Goal: Task Accomplishment & Management: Manage account settings

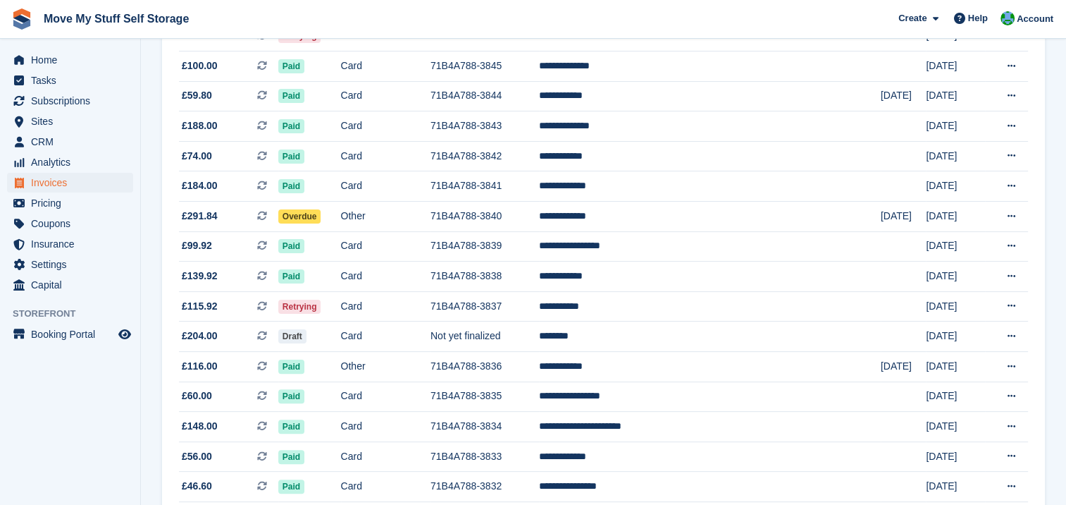
scroll to position [312, 0]
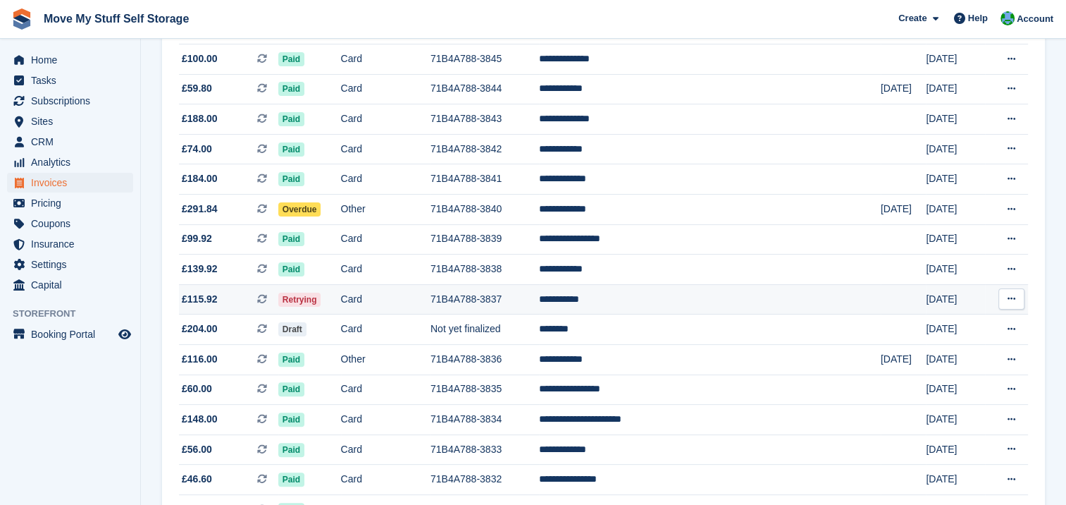
click at [321, 296] on span "Retrying" at bounding box center [299, 300] width 43 height 14
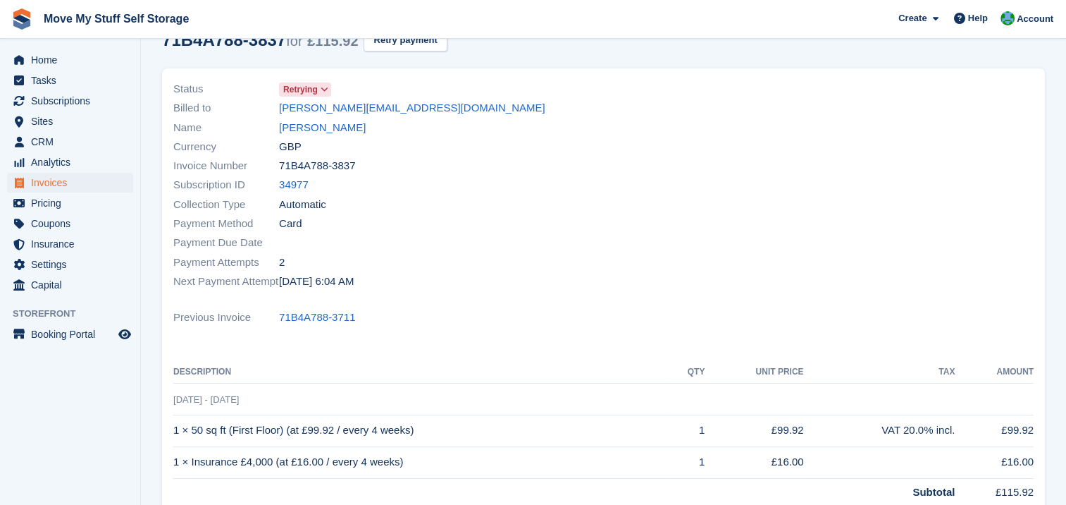
scroll to position [62, 0]
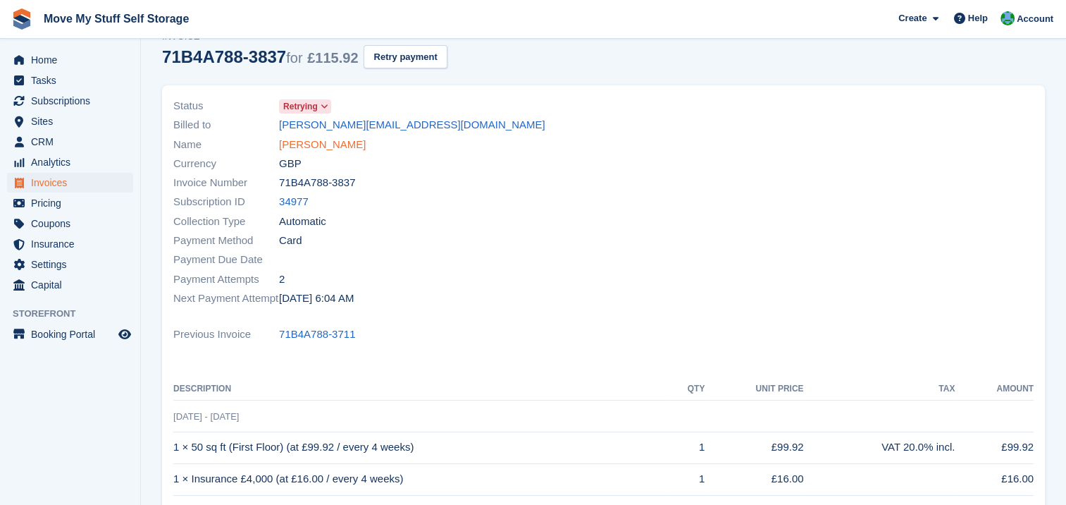
click at [300, 144] on link "Lucy Cliffe" at bounding box center [322, 145] width 87 height 16
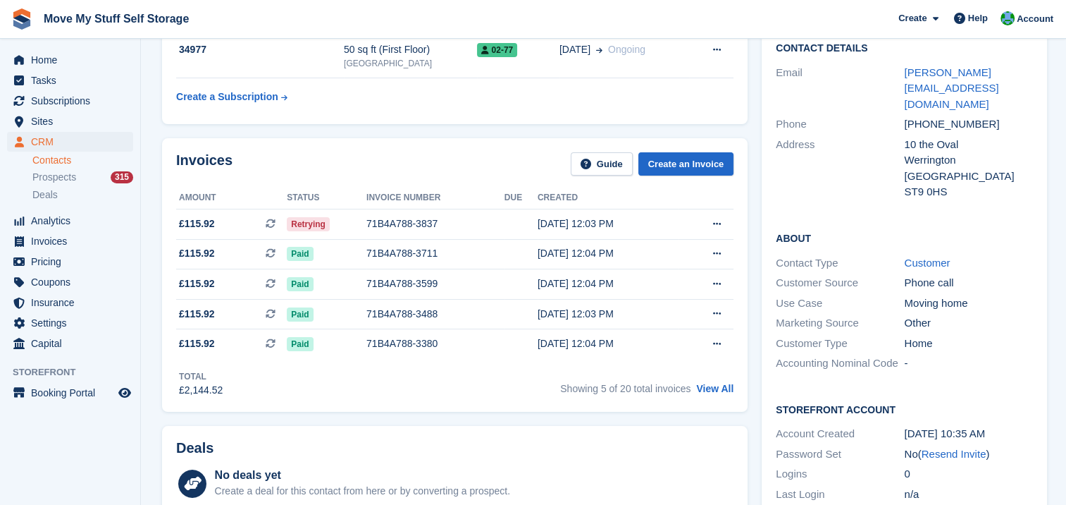
scroll to position [133, 0]
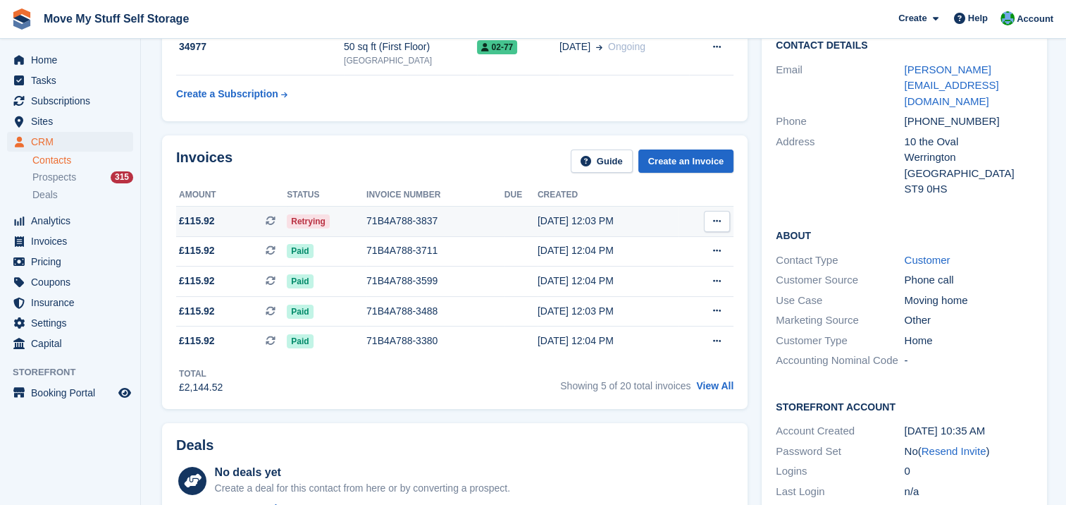
click at [716, 219] on icon at bounding box center [717, 220] width 8 height 9
click at [300, 217] on span "Retrying" at bounding box center [308, 221] width 43 height 14
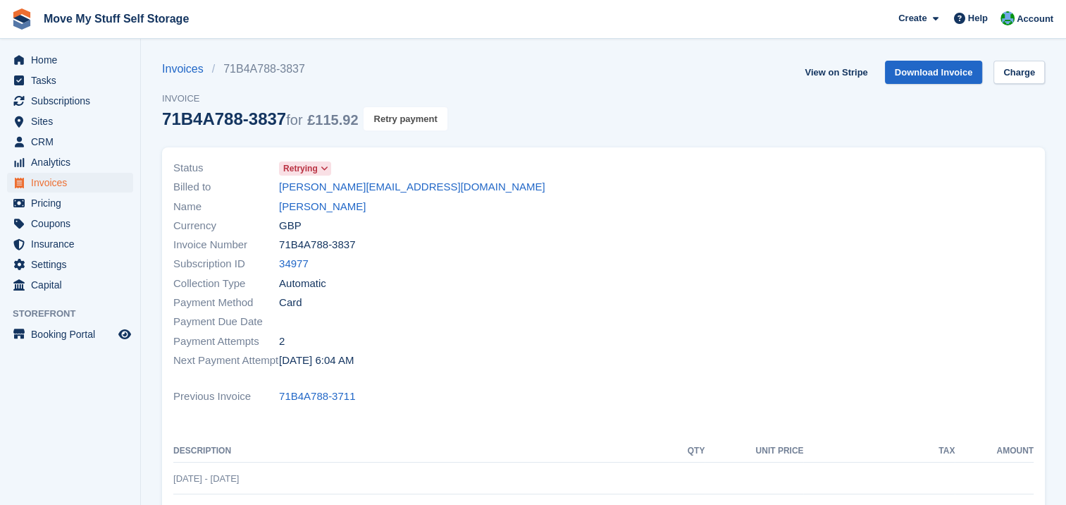
drag, startPoint x: 407, startPoint y: 121, endPoint x: 593, endPoint y: 44, distance: 201.3
click at [407, 121] on button "Retry payment" at bounding box center [405, 118] width 83 height 23
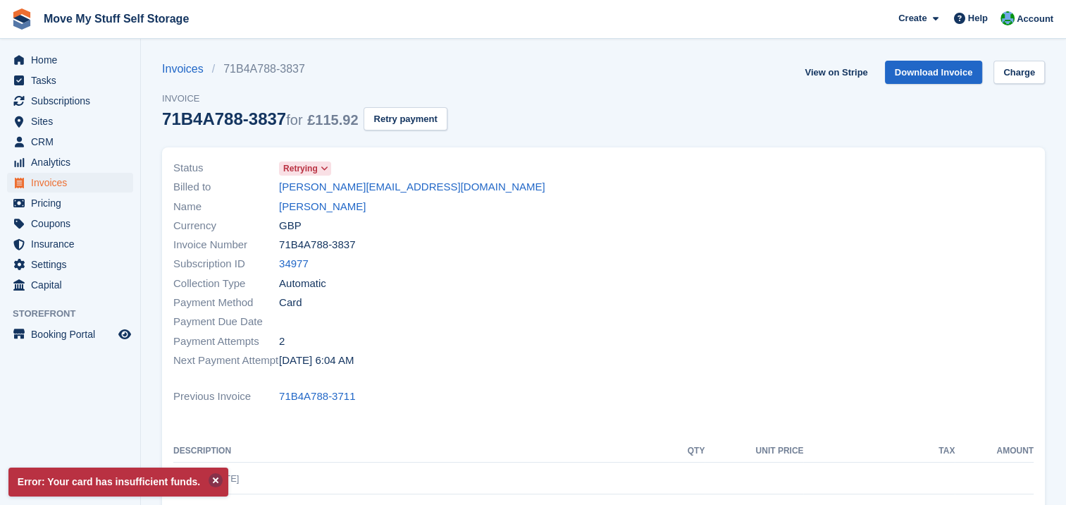
click at [209, 482] on button at bounding box center [216, 480] width 14 height 14
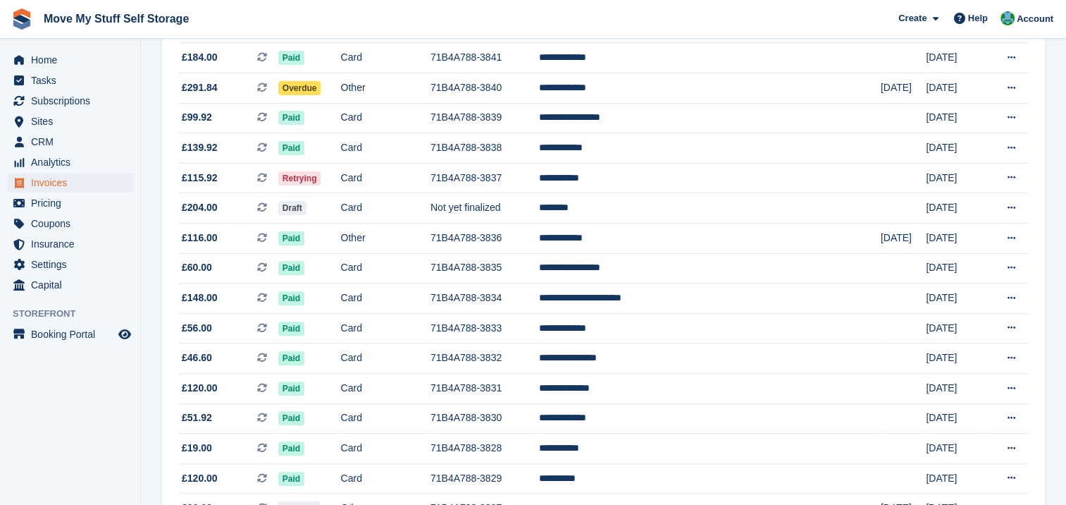
scroll to position [443, 0]
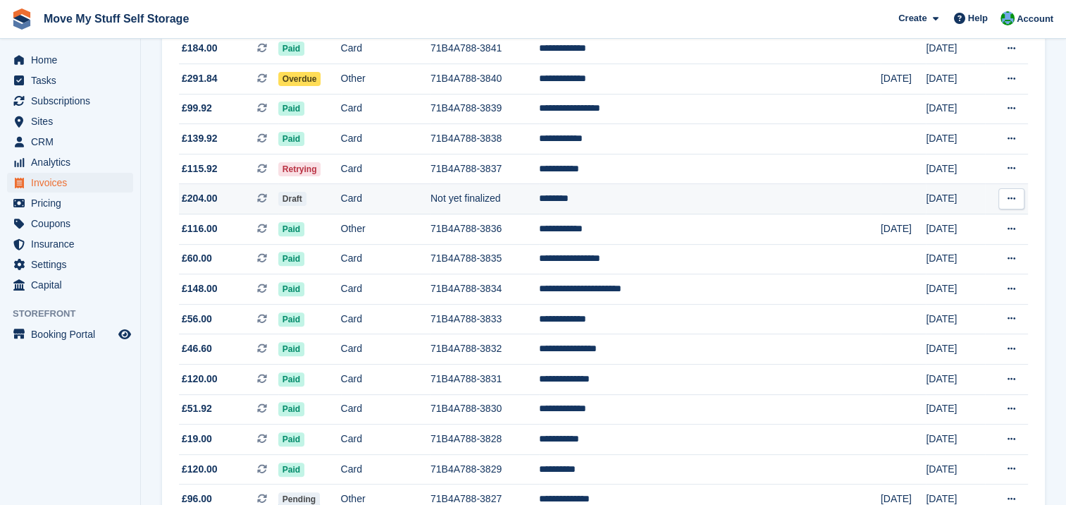
click at [629, 197] on td "********" at bounding box center [710, 199] width 342 height 30
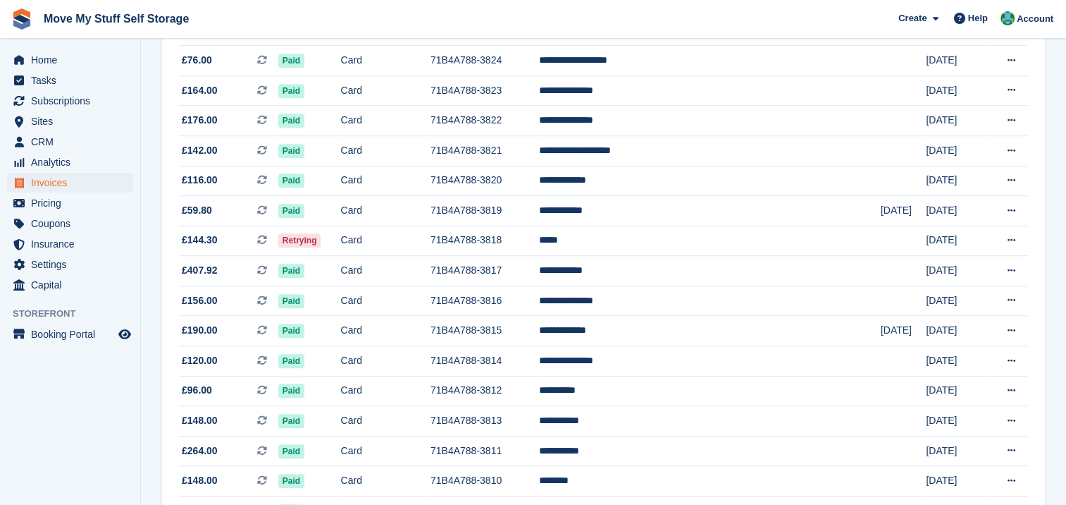
scroll to position [1052, 0]
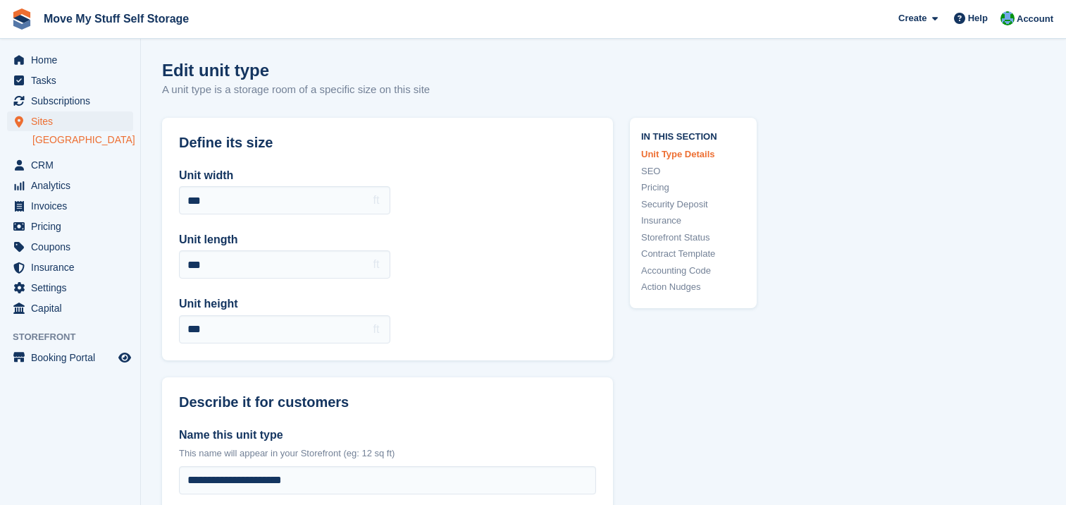
scroll to position [675, 0]
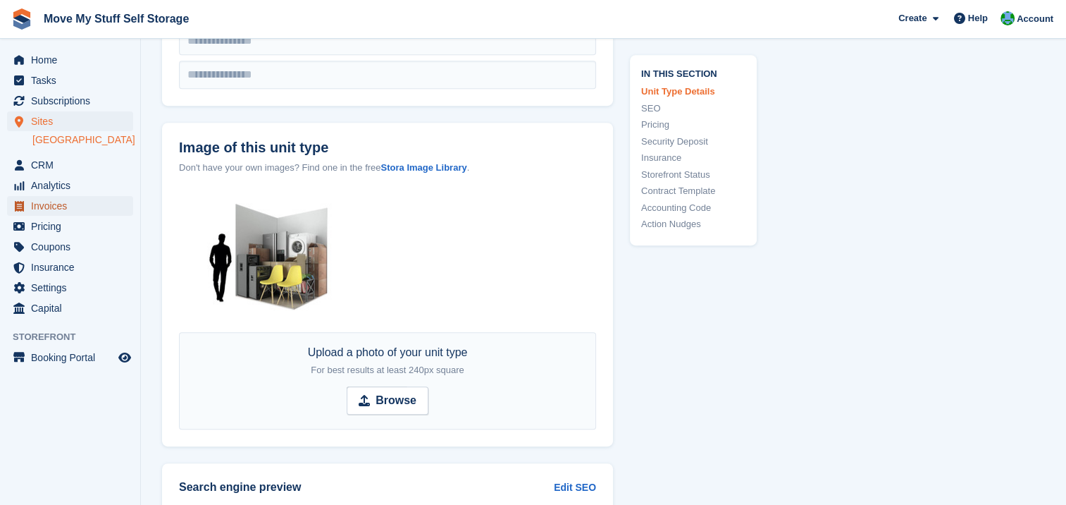
click at [56, 207] on span "Invoices" at bounding box center [73, 206] width 85 height 20
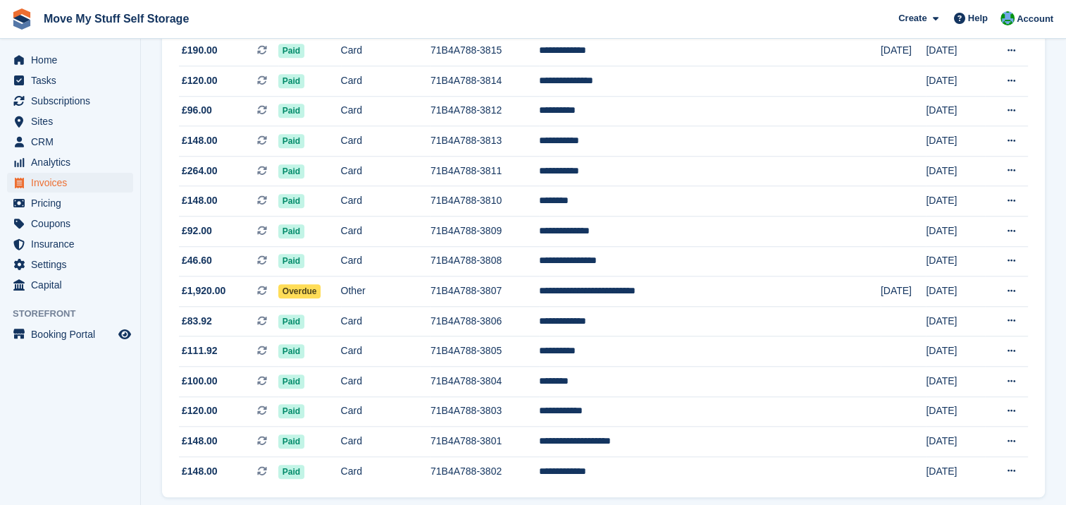
scroll to position [1310, 0]
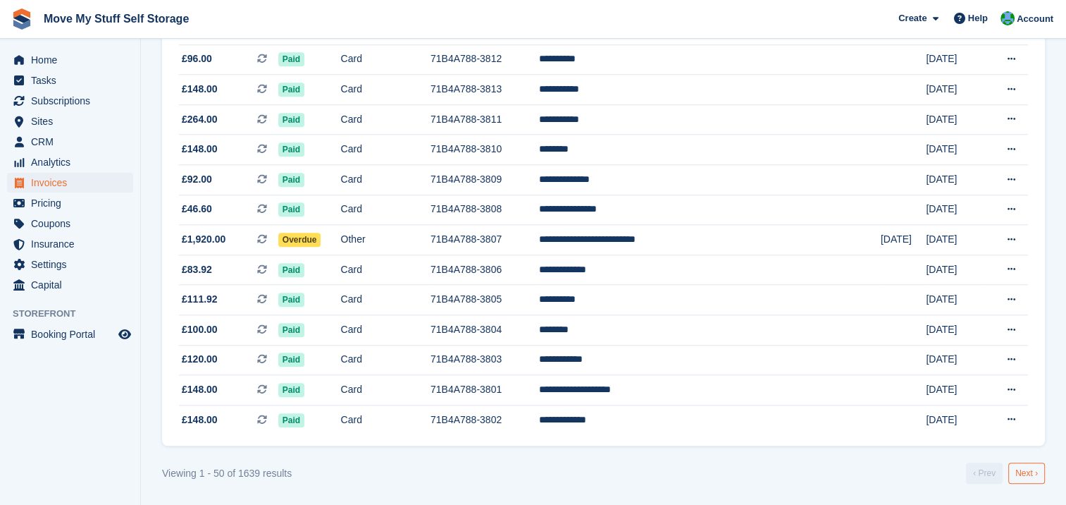
click at [1032, 475] on link "Next ›" at bounding box center [1027, 472] width 37 height 21
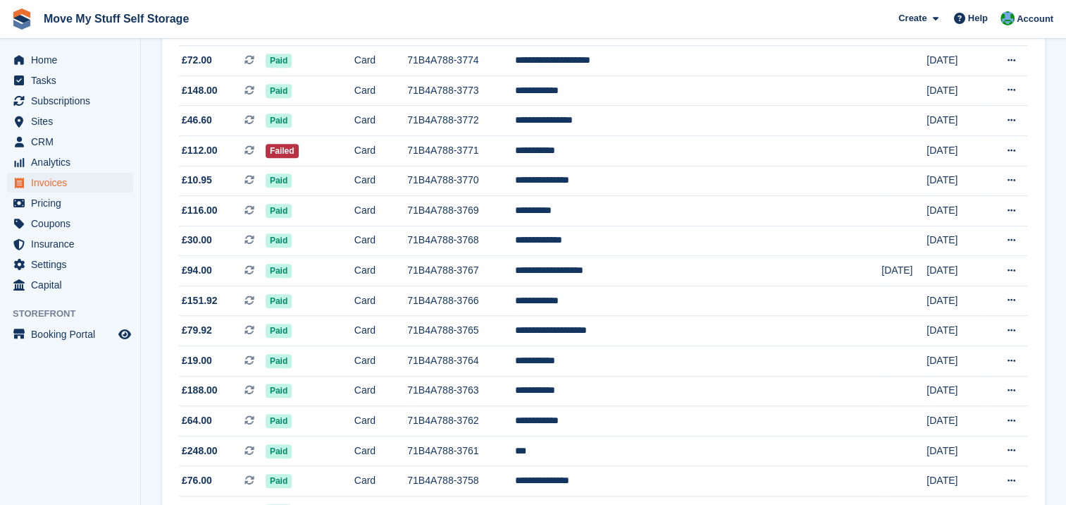
scroll to position [973, 0]
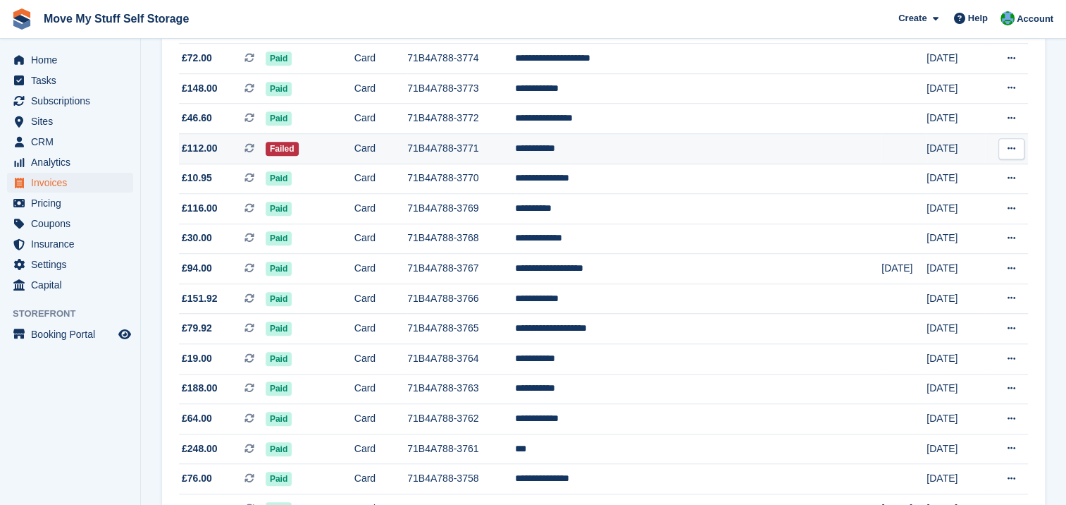
click at [696, 147] on td "**********" at bounding box center [698, 148] width 367 height 30
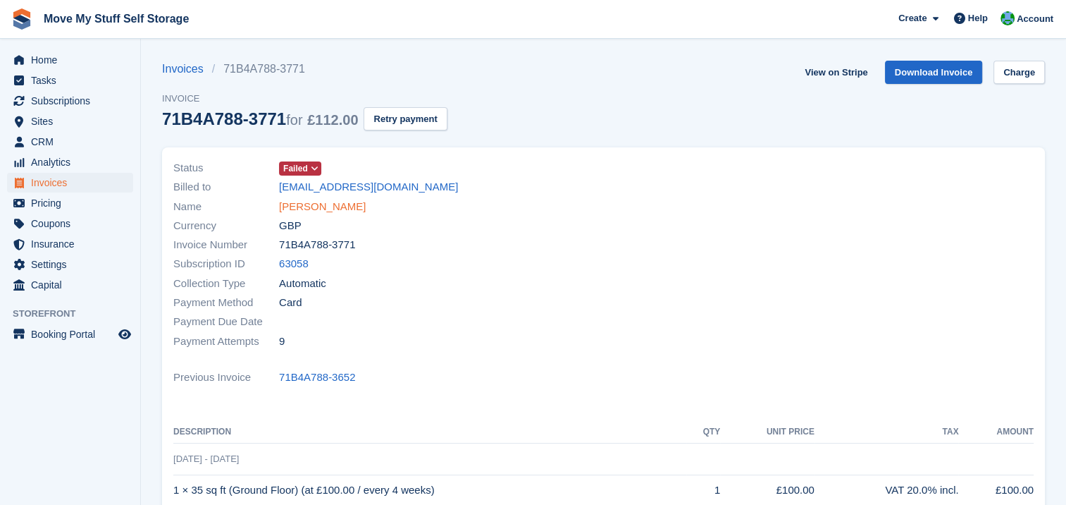
click at [304, 209] on link "[PERSON_NAME]" at bounding box center [322, 207] width 87 height 16
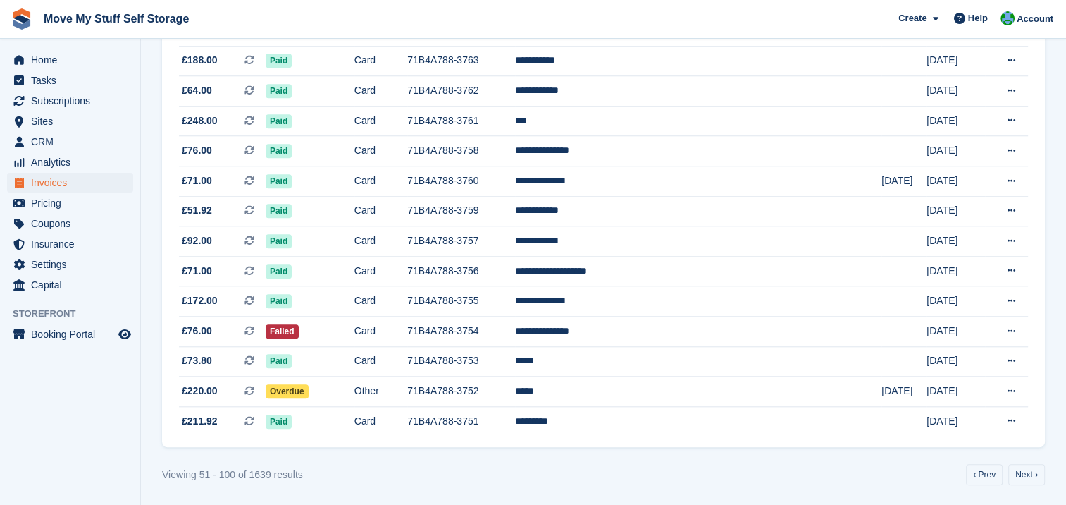
scroll to position [1310, 0]
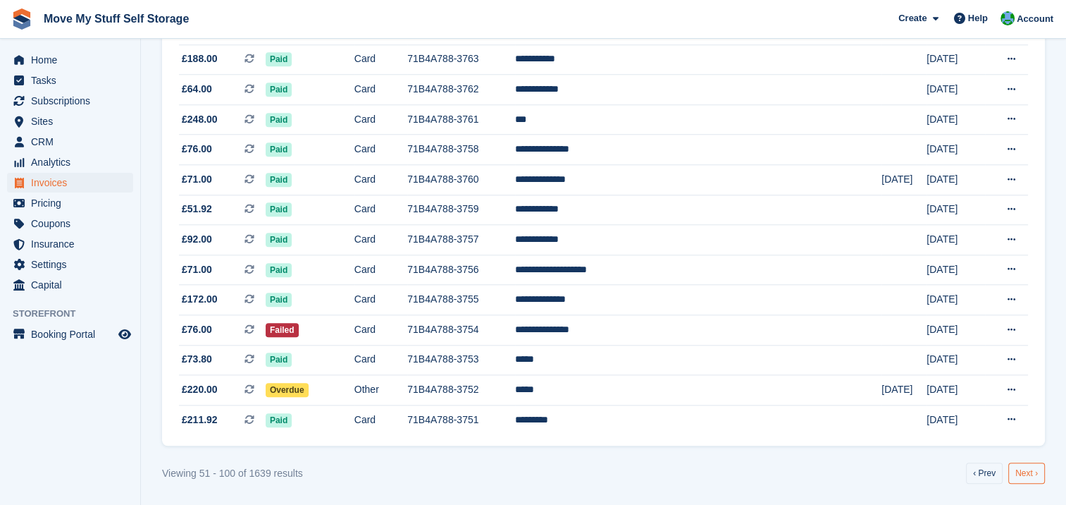
click at [1020, 477] on link "Next ›" at bounding box center [1027, 472] width 37 height 21
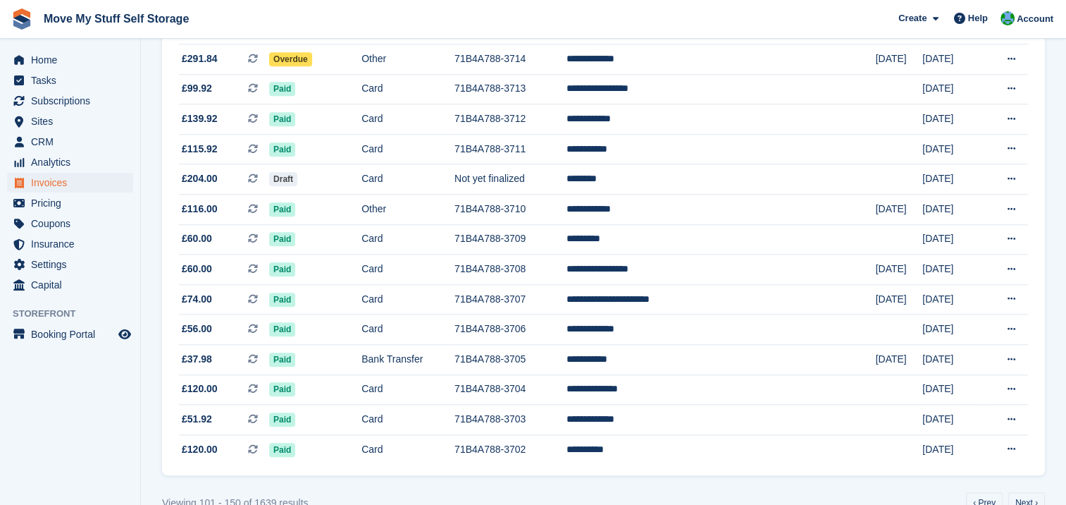
scroll to position [1310, 0]
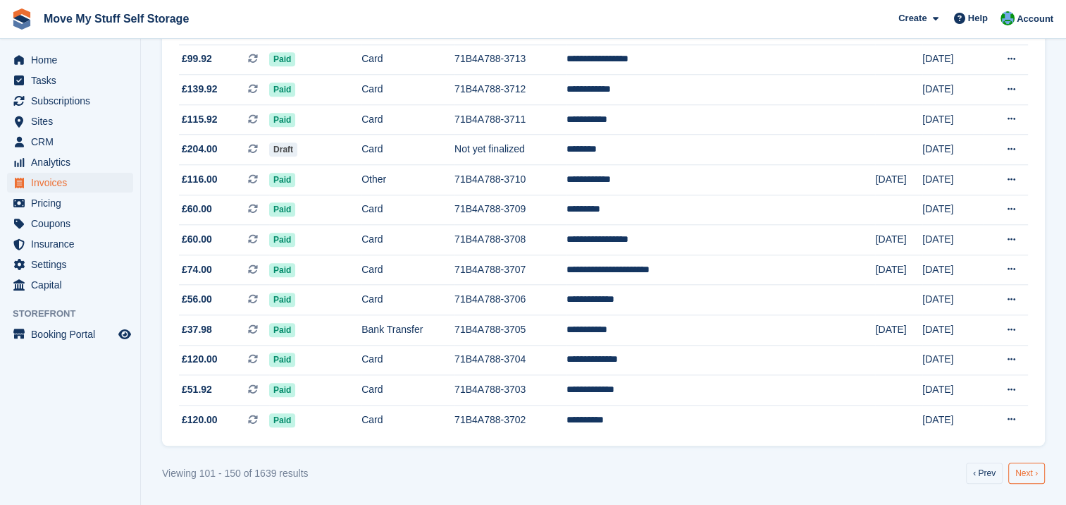
click at [1024, 478] on link "Next ›" at bounding box center [1027, 472] width 37 height 21
